Goal: Book appointment/travel/reservation

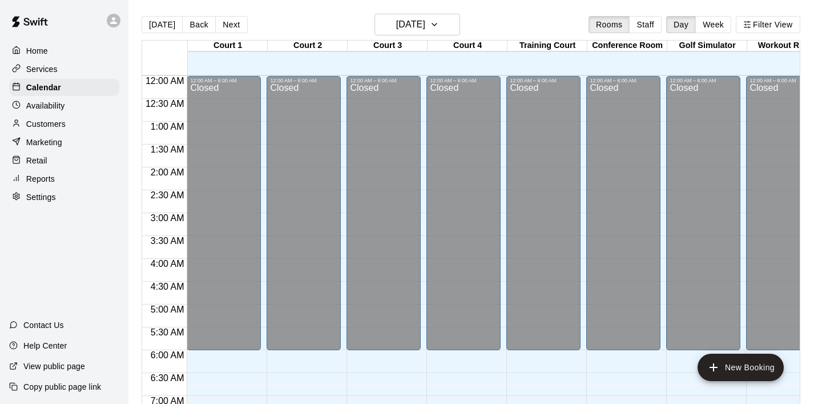
scroll to position [722, 0]
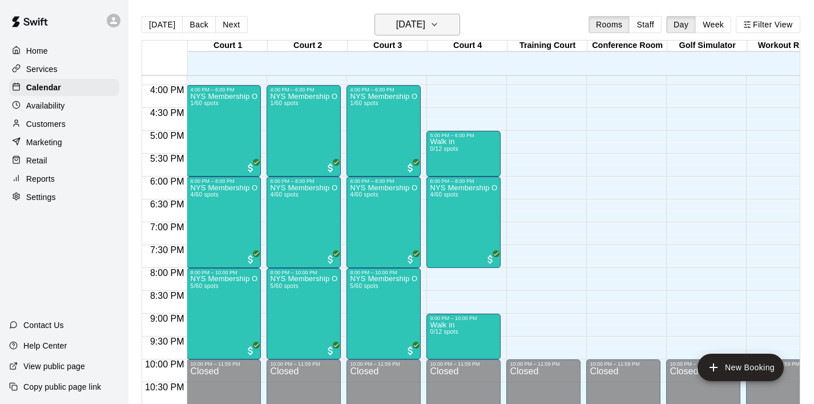
click at [439, 29] on icon "button" at bounding box center [434, 25] width 9 height 14
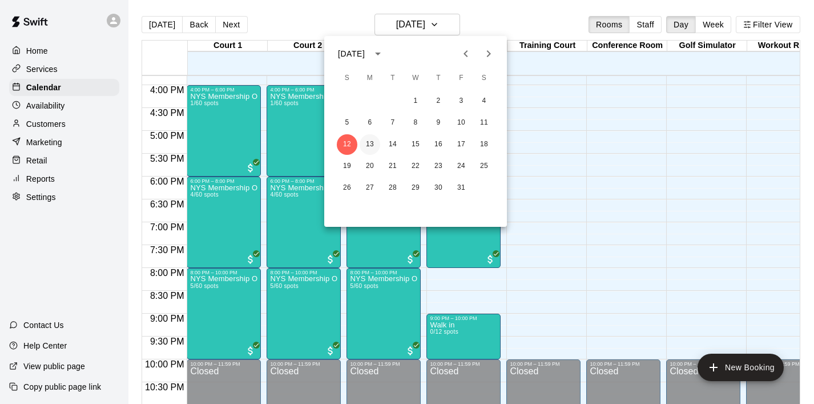
click at [371, 147] on button "13" at bounding box center [370, 144] width 21 height 21
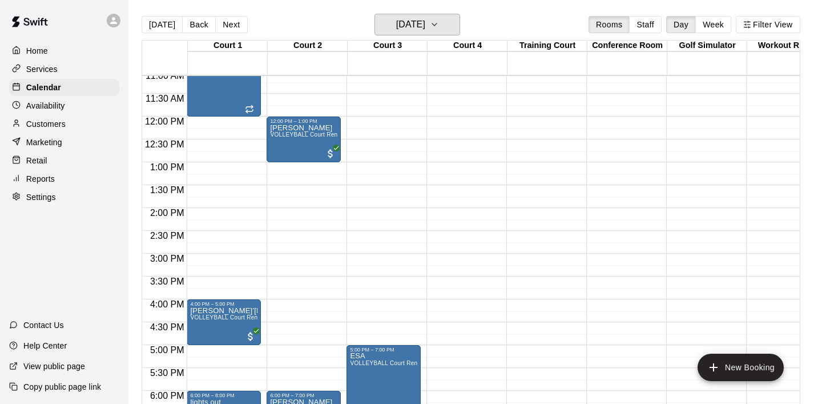
scroll to position [503, 0]
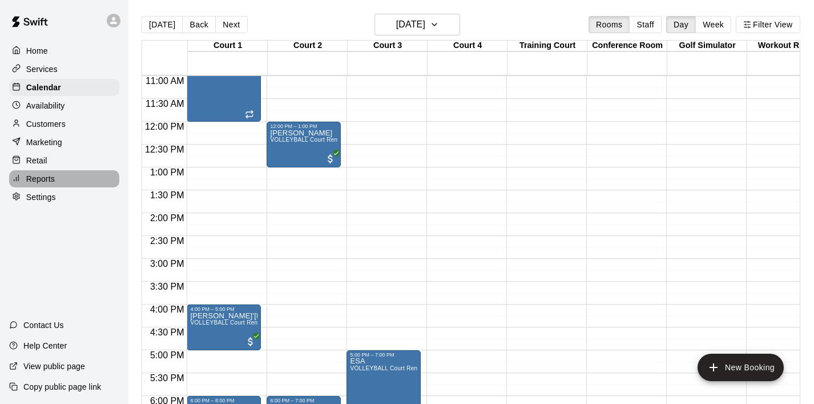
click at [43, 176] on p "Reports" at bounding box center [40, 178] width 29 height 11
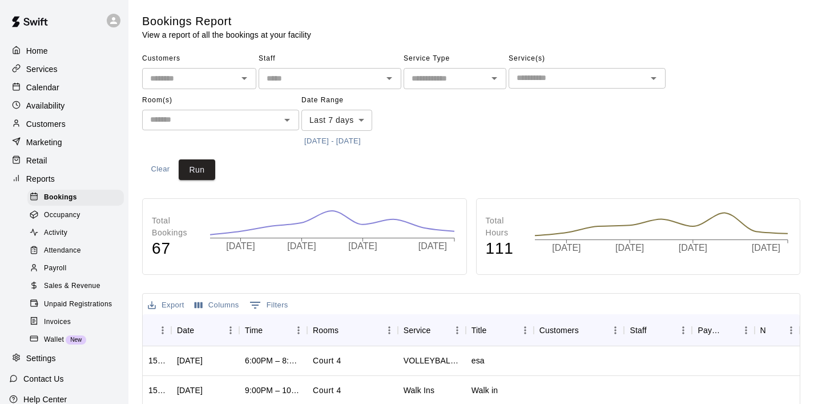
click at [86, 279] on div "Sales & Revenue" at bounding box center [75, 286] width 97 height 16
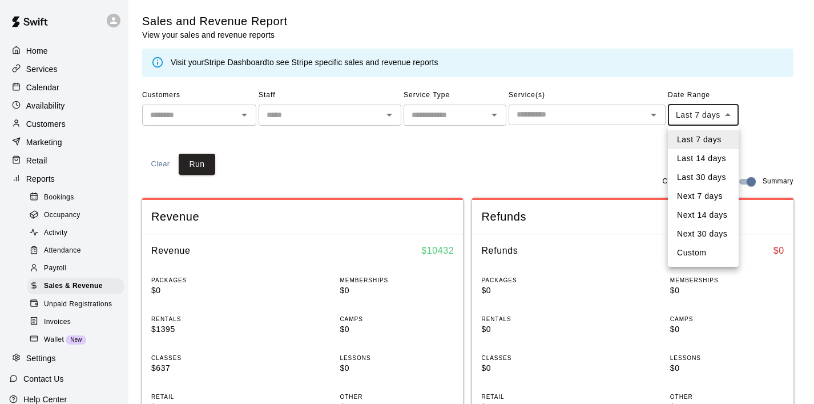
click at [701, 247] on li "Custom" at bounding box center [703, 252] width 71 height 19
type input "******"
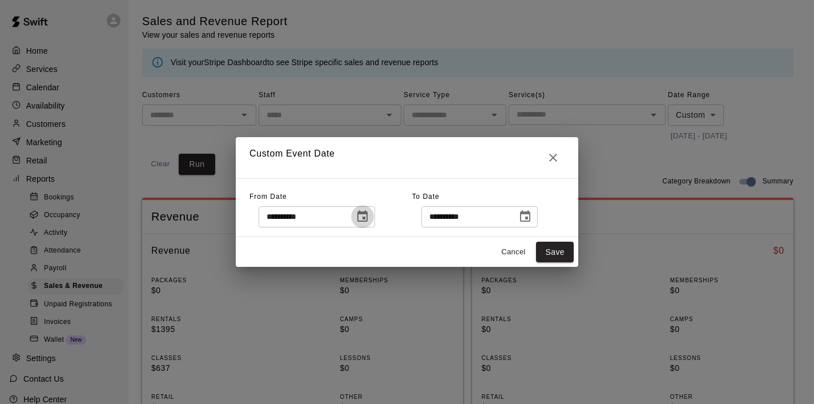
click at [368, 222] on icon "Choose date, selected date is Oct 5, 2025" at bounding box center [363, 217] width 14 height 14
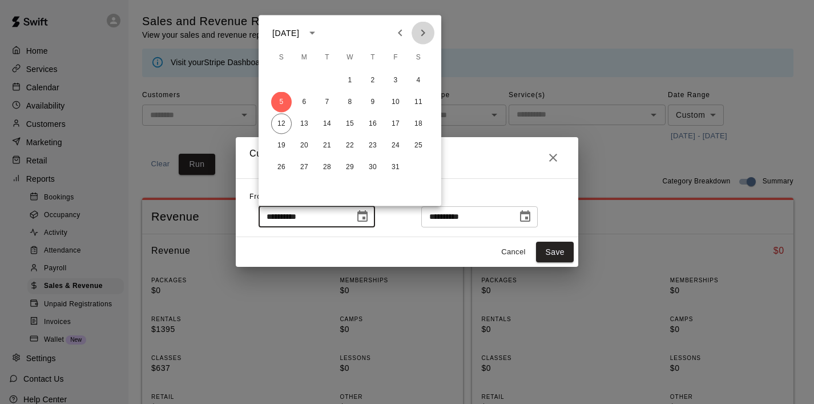
click at [424, 31] on icon "Next month" at bounding box center [423, 33] width 14 height 14
click at [398, 31] on icon "Previous month" at bounding box center [401, 33] width 14 height 14
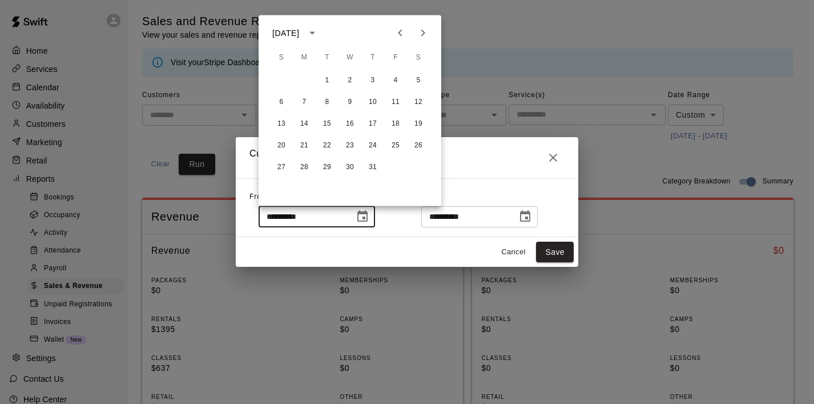
click at [398, 31] on icon "Previous month" at bounding box center [401, 33] width 14 height 14
click at [371, 82] on button "1" at bounding box center [373, 80] width 21 height 21
type input "**********"
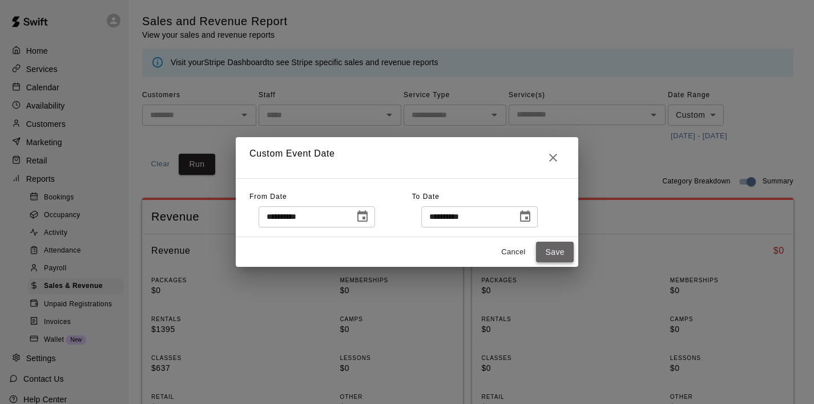
click at [561, 253] on button "Save" at bounding box center [555, 252] width 38 height 21
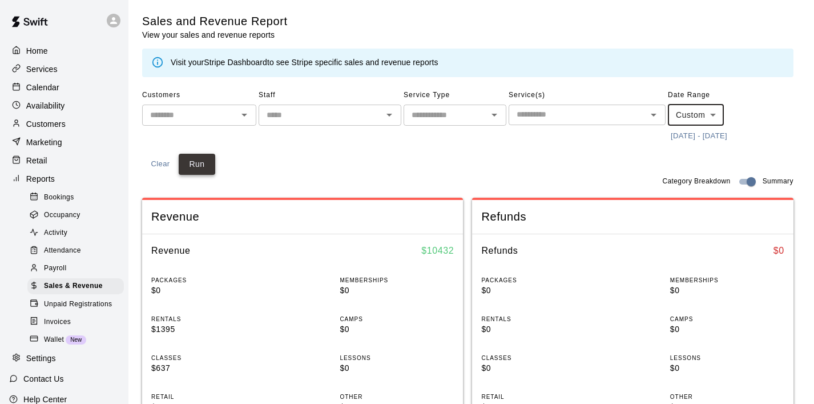
click at [207, 159] on button "Run" at bounding box center [197, 164] width 37 height 21
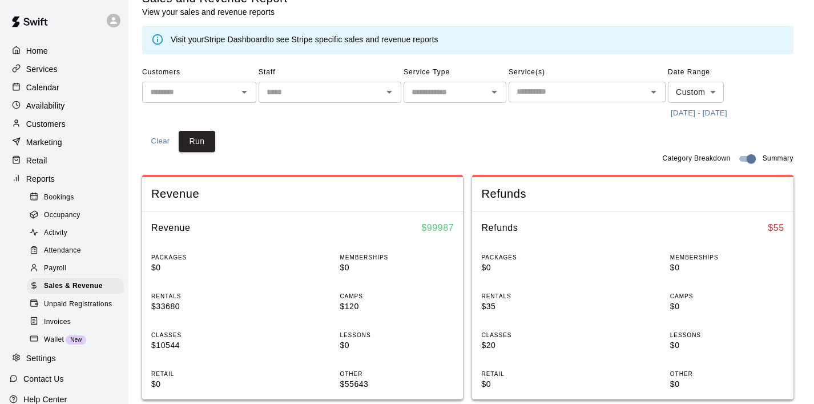
scroll to position [29, 0]
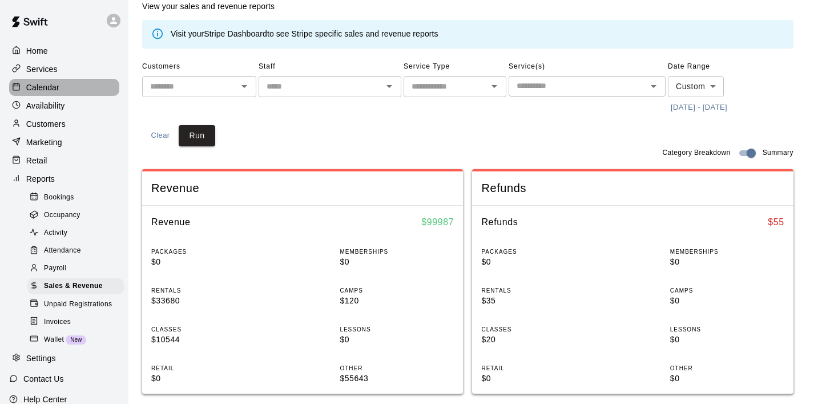
click at [51, 79] on div "Calendar" at bounding box center [64, 87] width 110 height 17
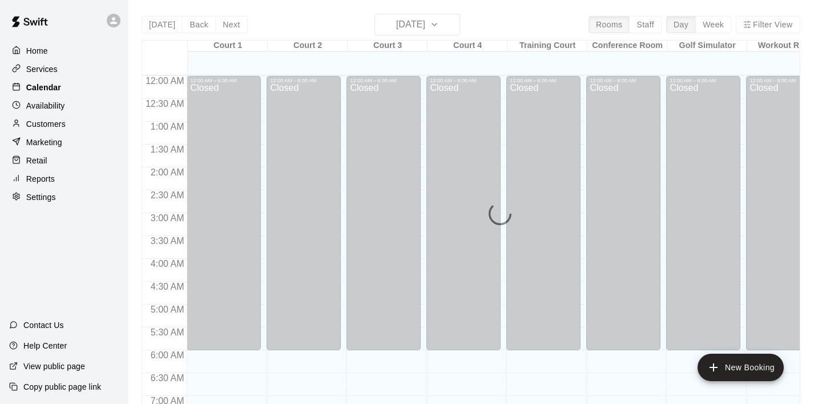
scroll to position [722, 0]
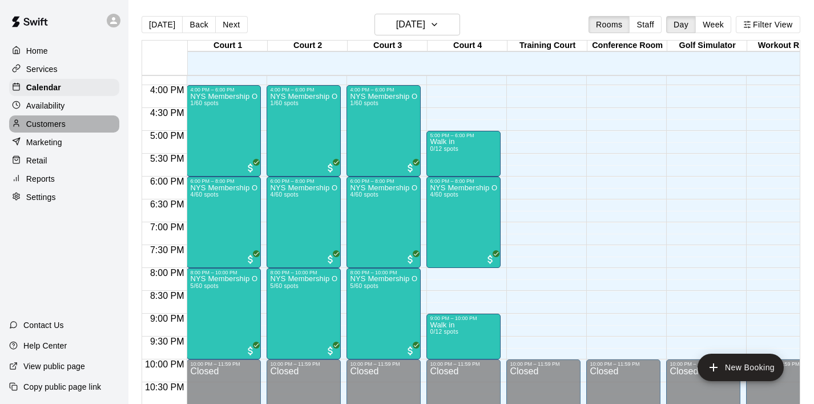
click at [51, 130] on div "Customers" at bounding box center [64, 123] width 110 height 17
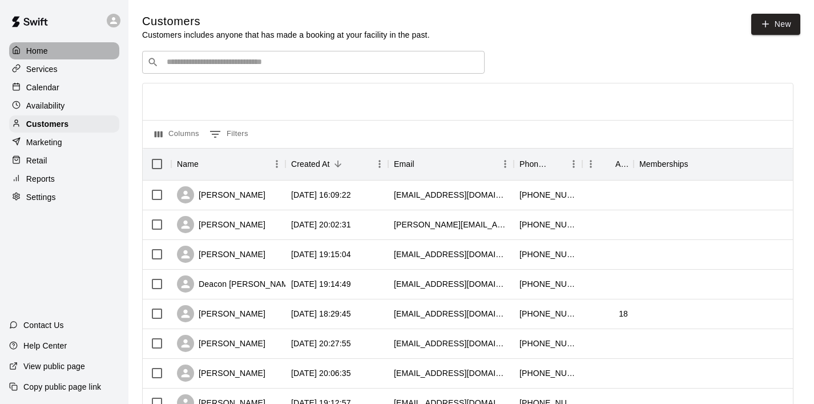
click at [43, 44] on div "Home" at bounding box center [64, 50] width 110 height 17
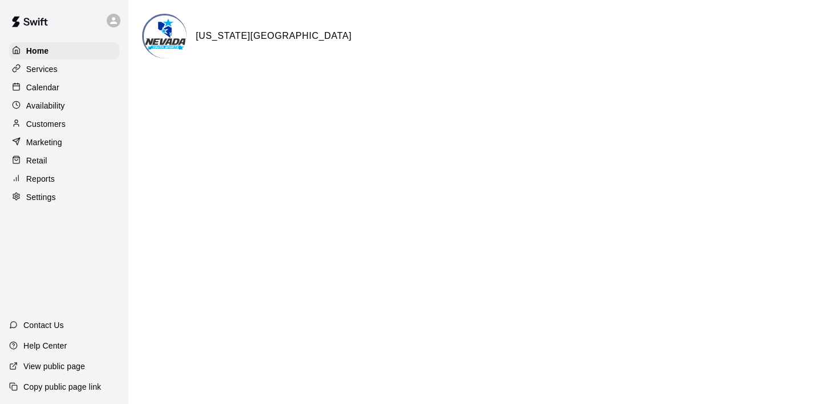
click at [43, 63] on p "Services" at bounding box center [41, 68] width 31 height 11
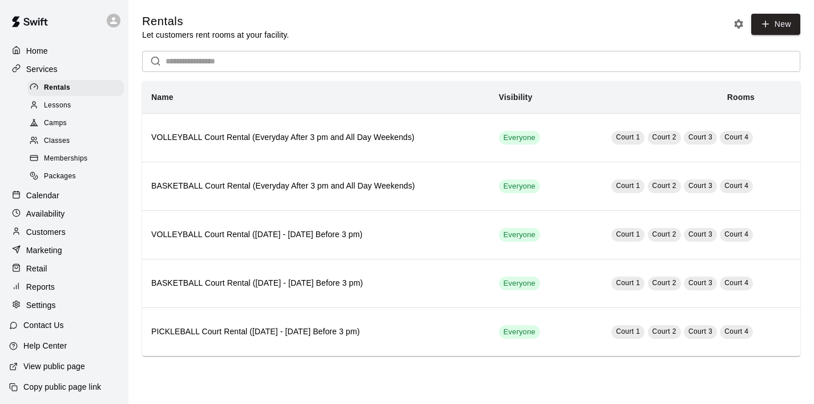
click at [42, 52] on p "Home" at bounding box center [37, 50] width 22 height 11
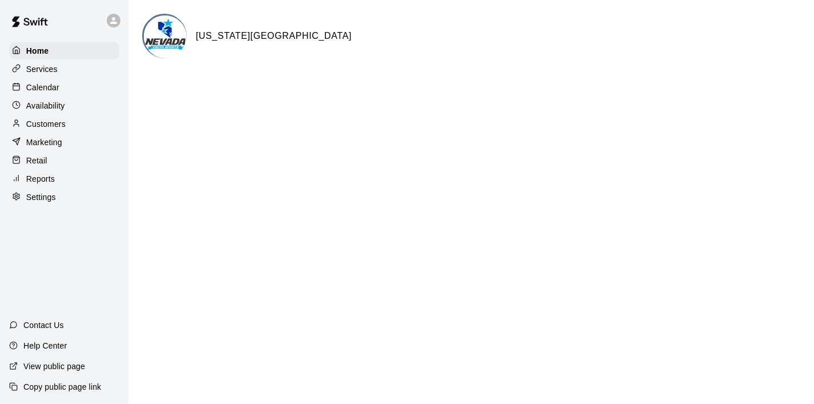
click at [39, 85] on p "Calendar" at bounding box center [42, 87] width 33 height 11
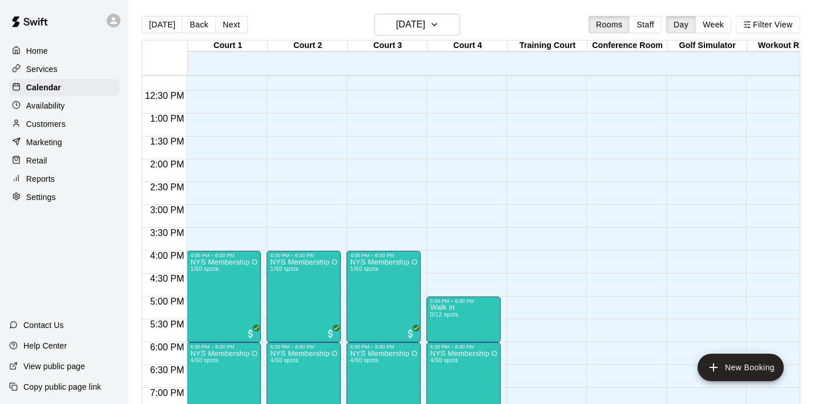
scroll to position [351, 0]
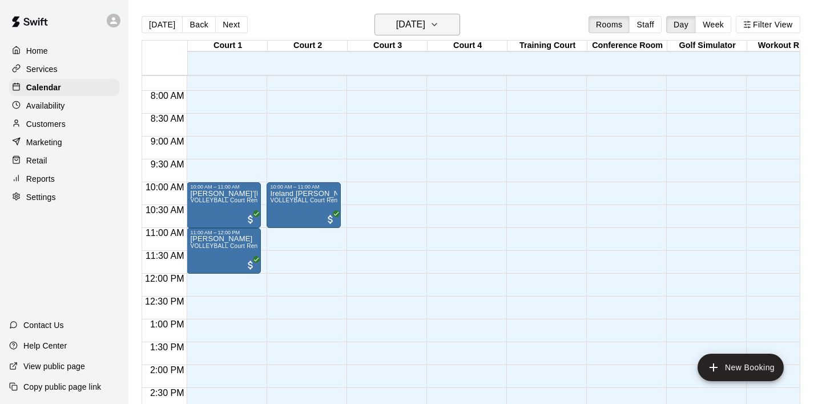
click at [440, 25] on button "[DATE]" at bounding box center [418, 25] width 86 height 22
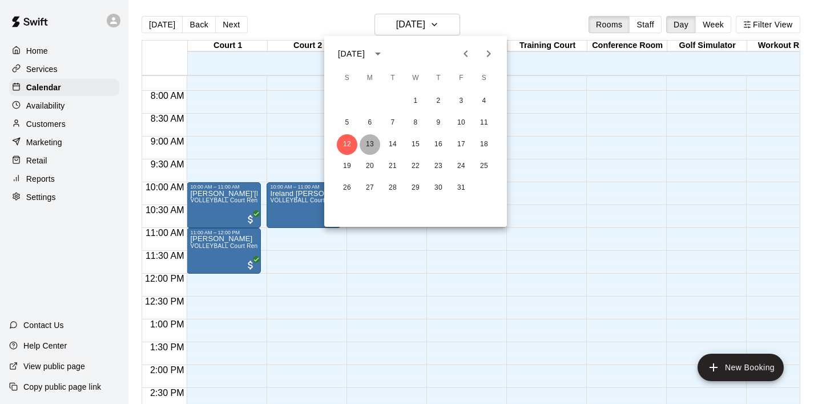
click at [372, 147] on button "13" at bounding box center [370, 144] width 21 height 21
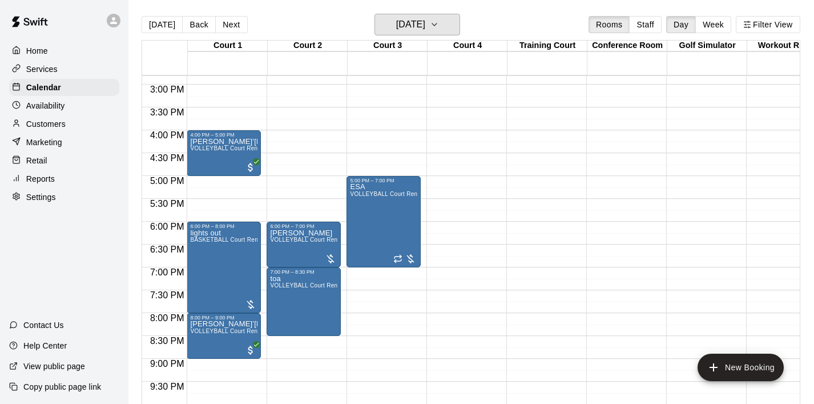
scroll to position [0, 0]
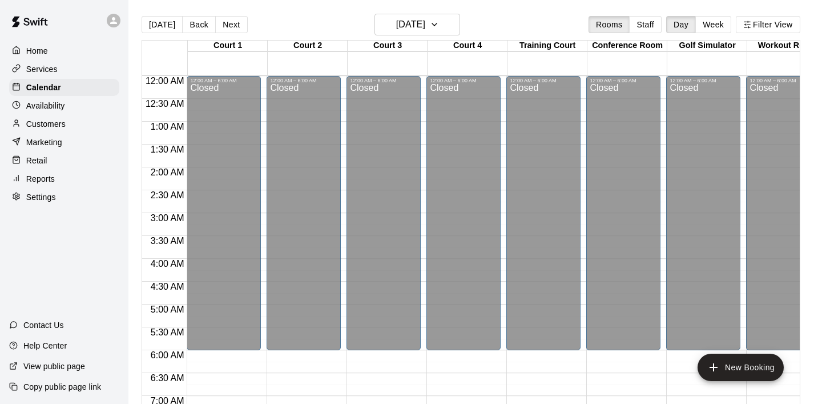
click at [45, 55] on p "Home" at bounding box center [37, 50] width 22 height 11
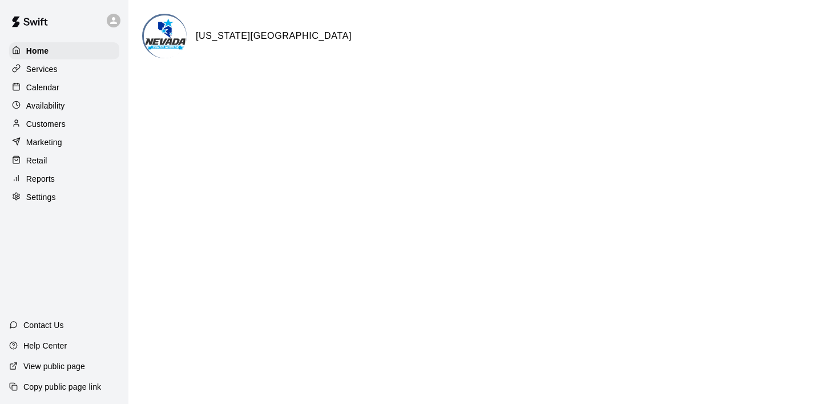
click at [67, 90] on div "Calendar" at bounding box center [64, 87] width 110 height 17
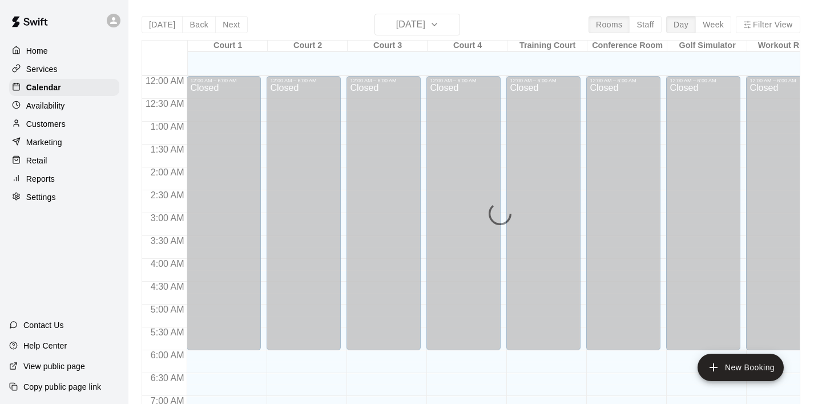
scroll to position [722, 0]
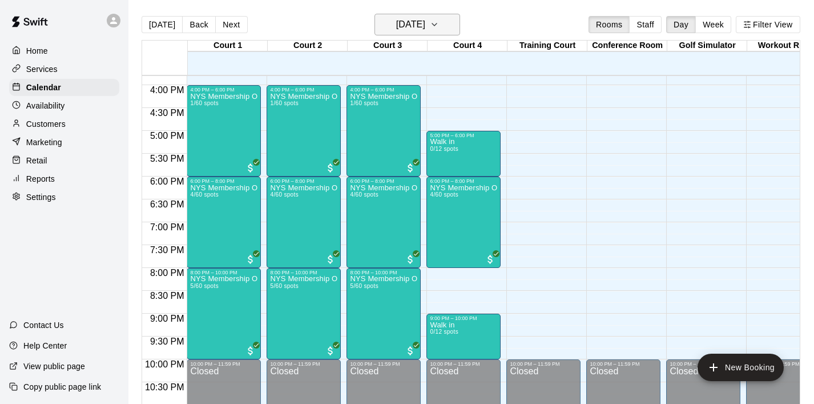
click at [455, 28] on button "[DATE]" at bounding box center [418, 25] width 86 height 22
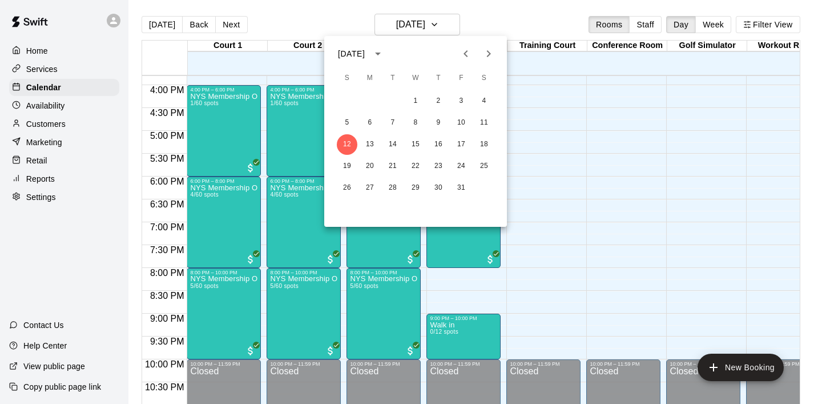
click at [559, 122] on div at bounding box center [407, 202] width 814 height 404
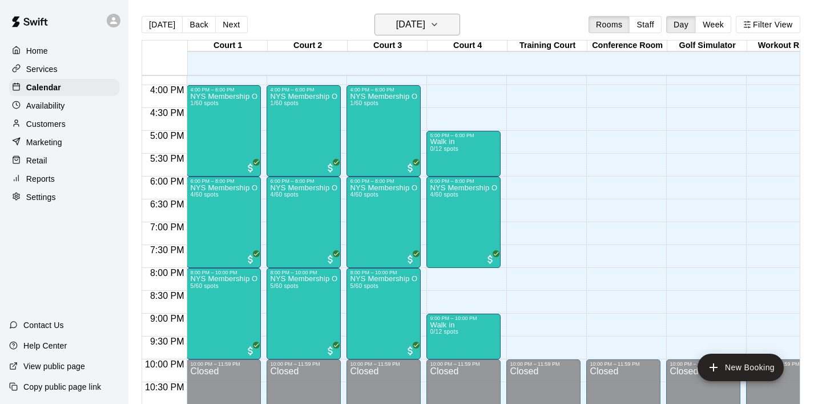
click at [453, 24] on button "[DATE]" at bounding box center [418, 25] width 86 height 22
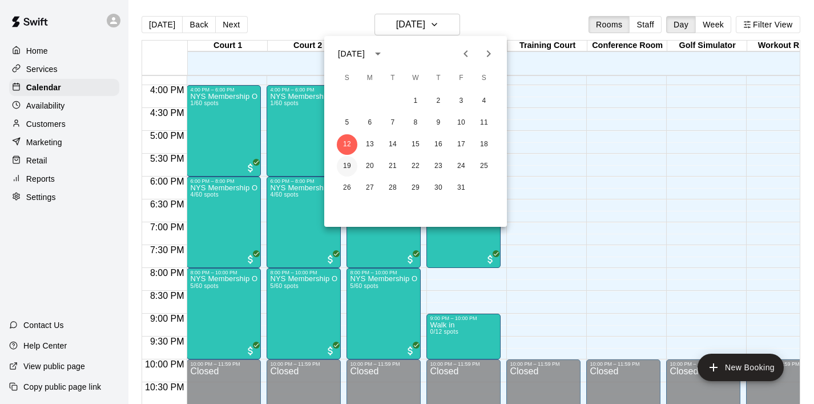
click at [348, 167] on button "19" at bounding box center [347, 166] width 21 height 21
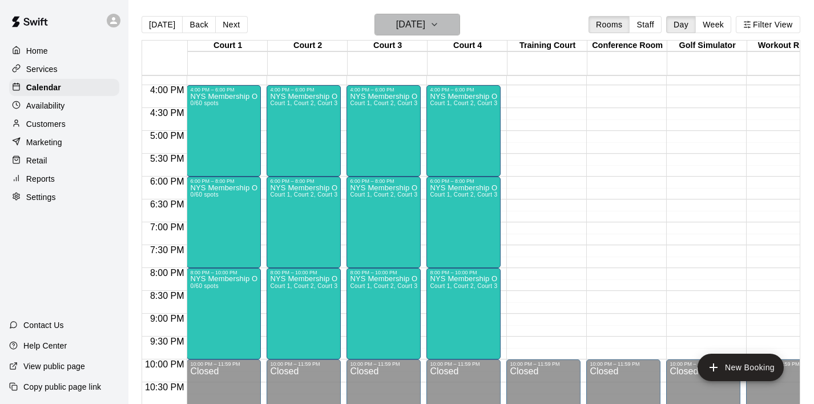
click at [437, 25] on icon "button" at bounding box center [434, 24] width 5 height 2
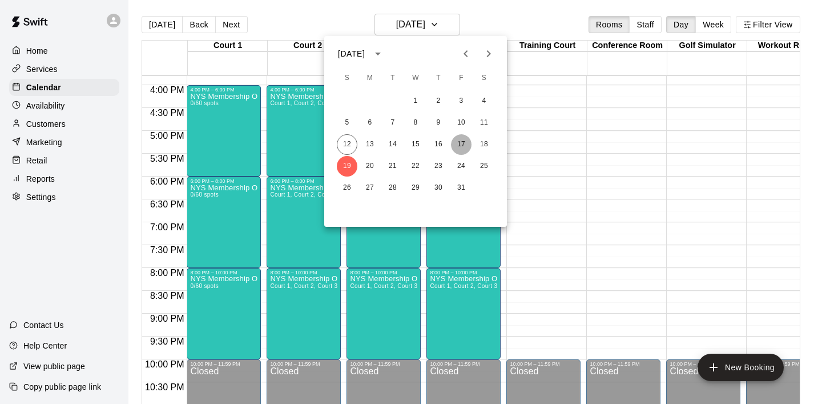
click at [458, 144] on button "17" at bounding box center [461, 144] width 21 height 21
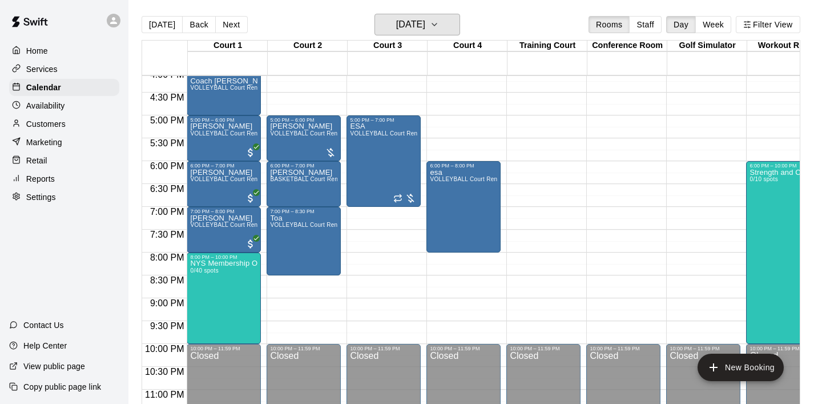
scroll to position [738, 0]
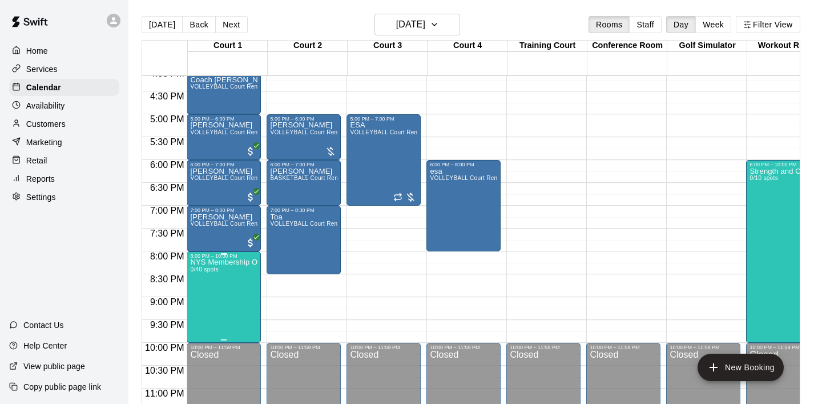
click at [204, 264] on button "edit" at bounding box center [202, 271] width 23 height 23
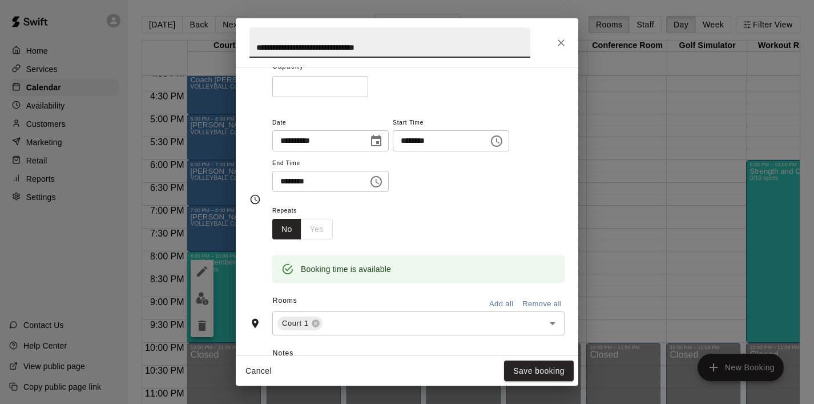
scroll to position [109, 0]
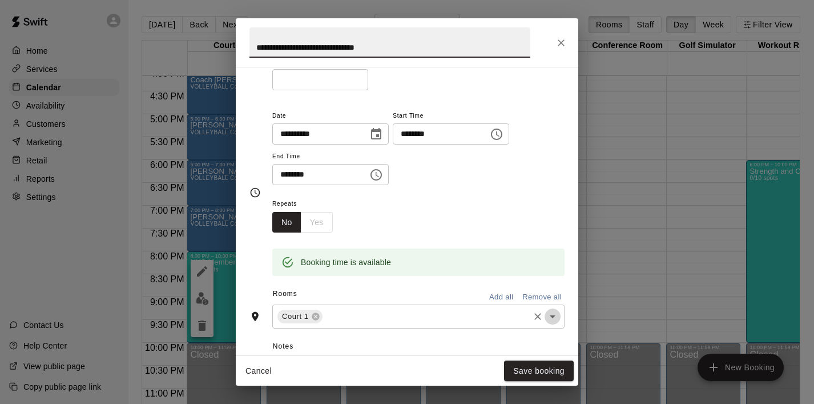
click at [549, 322] on icon "Open" at bounding box center [553, 317] width 14 height 14
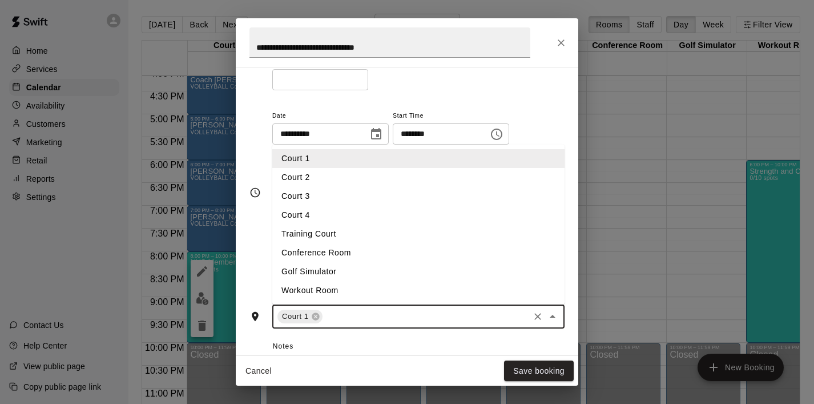
click at [433, 197] on li "Court 3" at bounding box center [418, 196] width 292 height 19
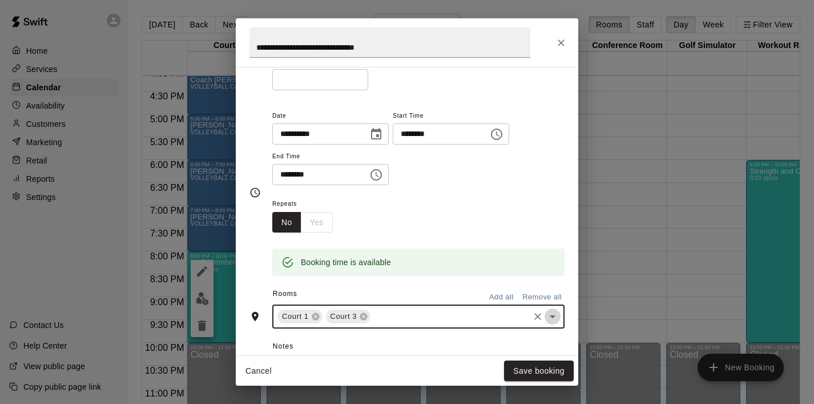
click at [555, 314] on icon "Open" at bounding box center [553, 317] width 14 height 14
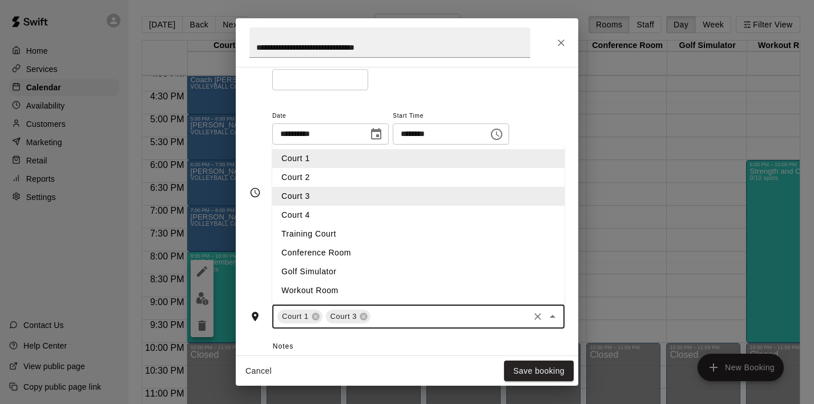
click at [398, 217] on li "Court 4" at bounding box center [418, 215] width 292 height 19
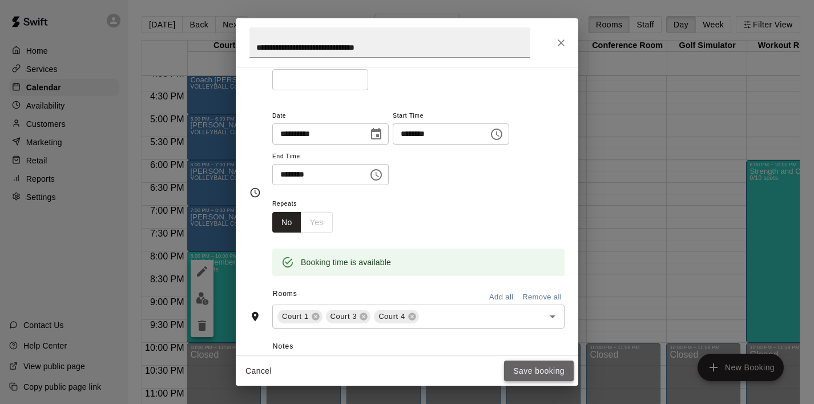
click at [543, 375] on button "Save booking" at bounding box center [539, 370] width 70 height 21
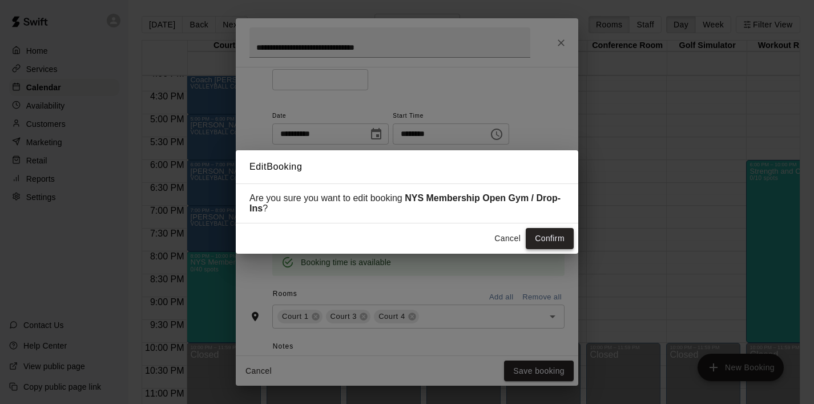
click at [552, 230] on button "Confirm" at bounding box center [550, 238] width 48 height 21
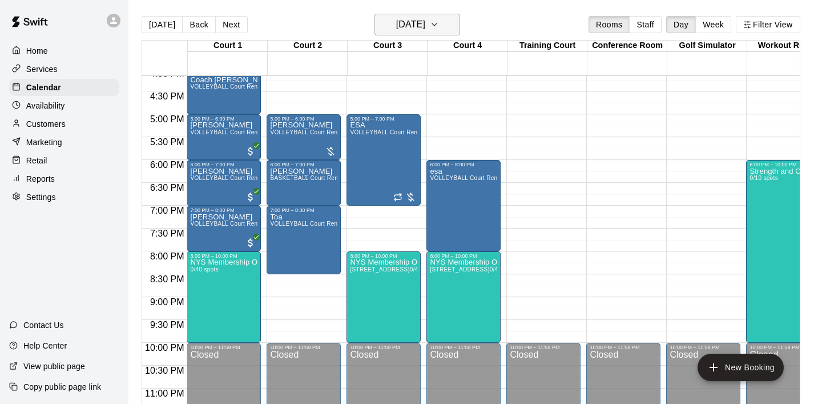
click at [453, 28] on button "[DATE]" at bounding box center [418, 25] width 86 height 22
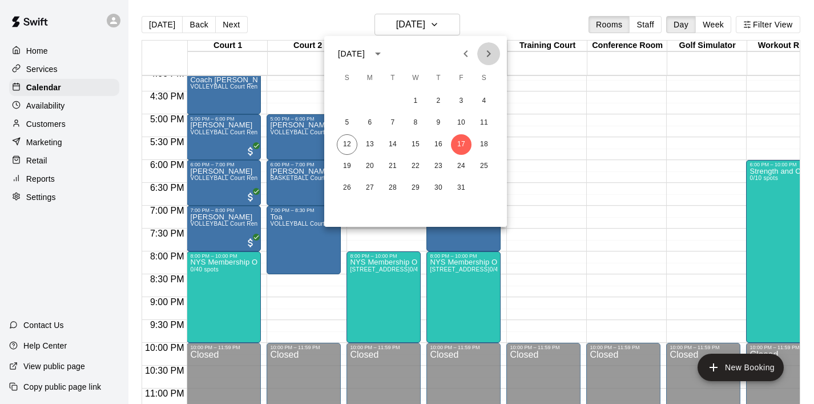
click at [486, 50] on icon "Next month" at bounding box center [489, 54] width 14 height 14
click at [312, 296] on div at bounding box center [407, 202] width 814 height 404
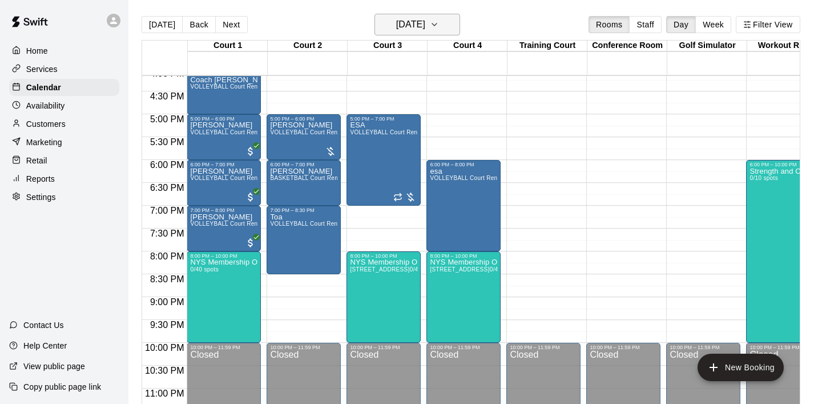
click at [450, 26] on button "[DATE]" at bounding box center [418, 25] width 86 height 22
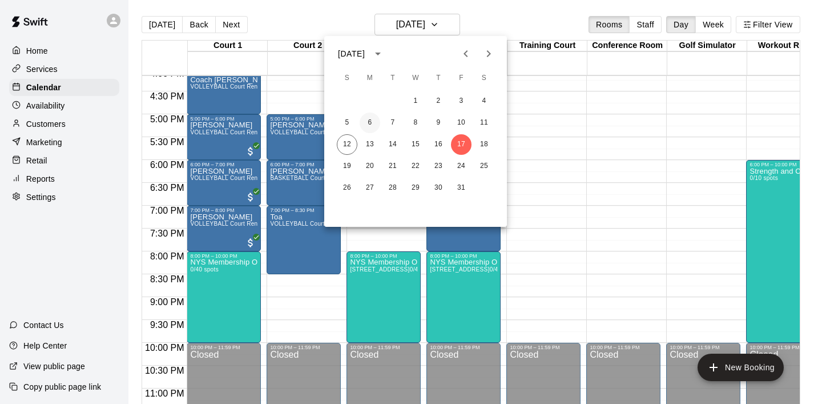
click at [372, 125] on button "6" at bounding box center [370, 123] width 21 height 21
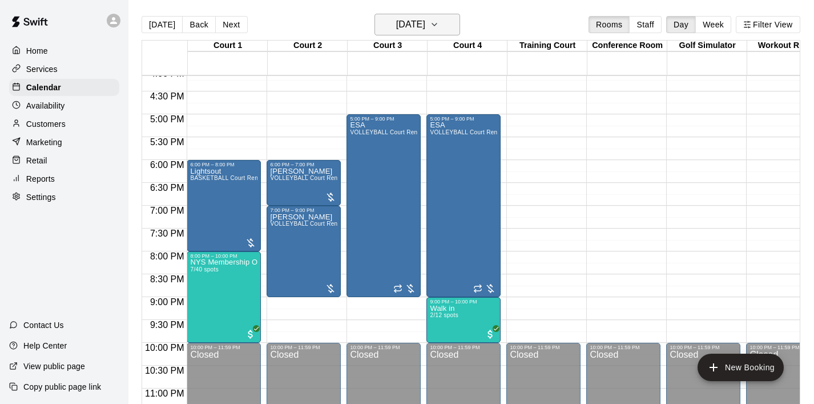
click at [439, 29] on icon "button" at bounding box center [434, 25] width 9 height 14
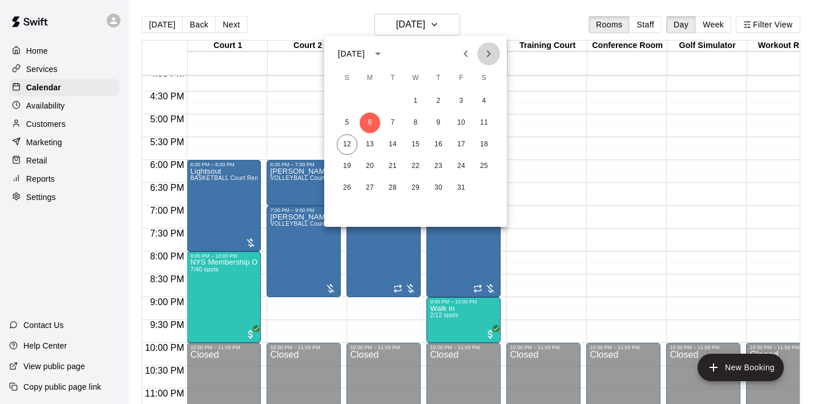
click at [487, 55] on icon "Next month" at bounding box center [489, 53] width 4 height 7
click at [371, 125] on button "3" at bounding box center [370, 123] width 21 height 21
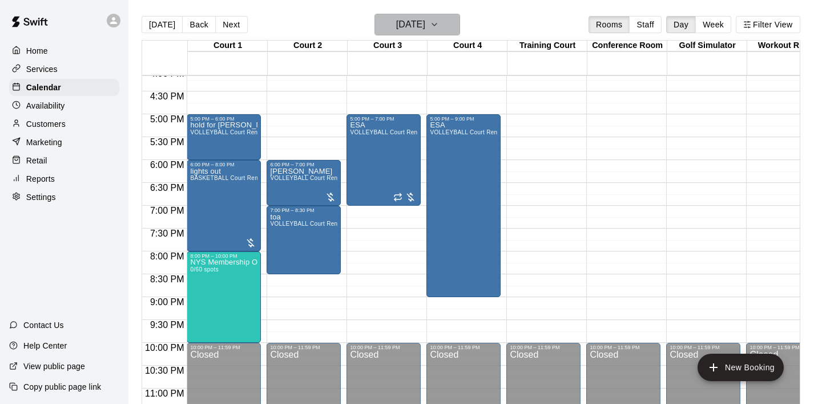
click at [439, 31] on icon "button" at bounding box center [434, 25] width 9 height 14
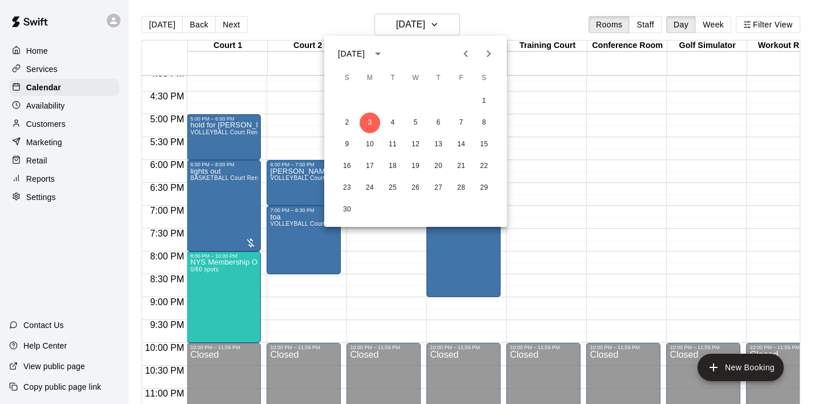
click at [279, 117] on div at bounding box center [407, 202] width 814 height 404
